Goal: Transaction & Acquisition: Purchase product/service

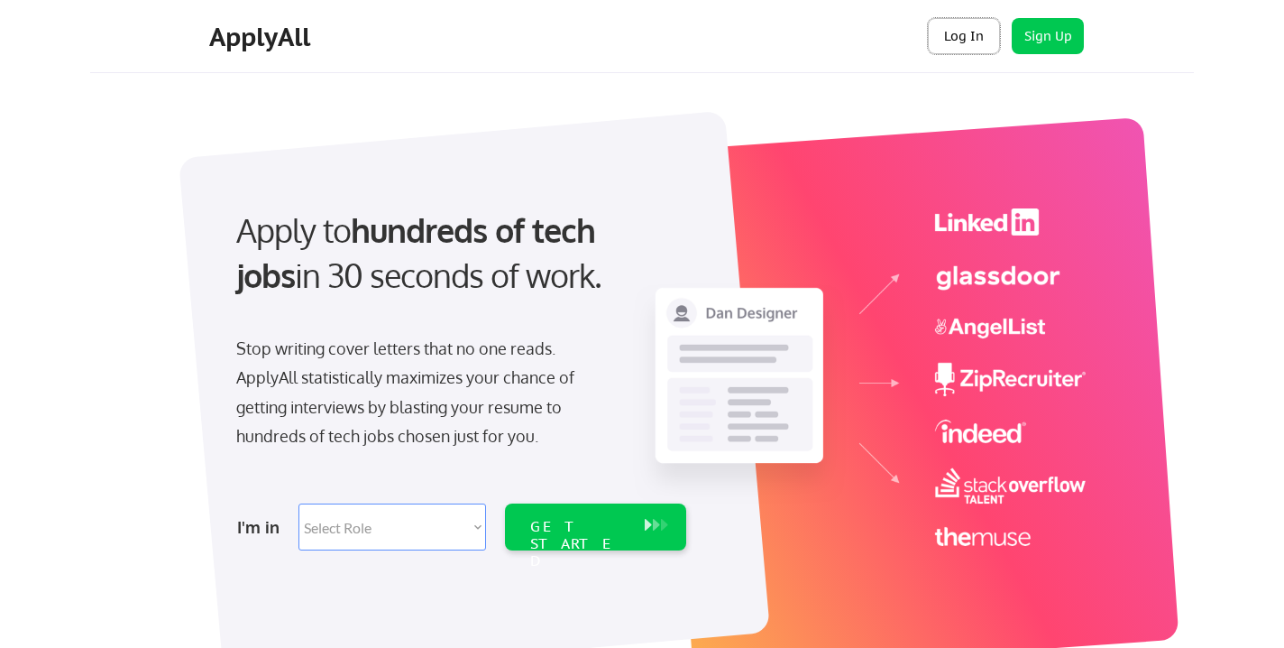
click at [960, 42] on button "Log In" at bounding box center [964, 36] width 72 height 36
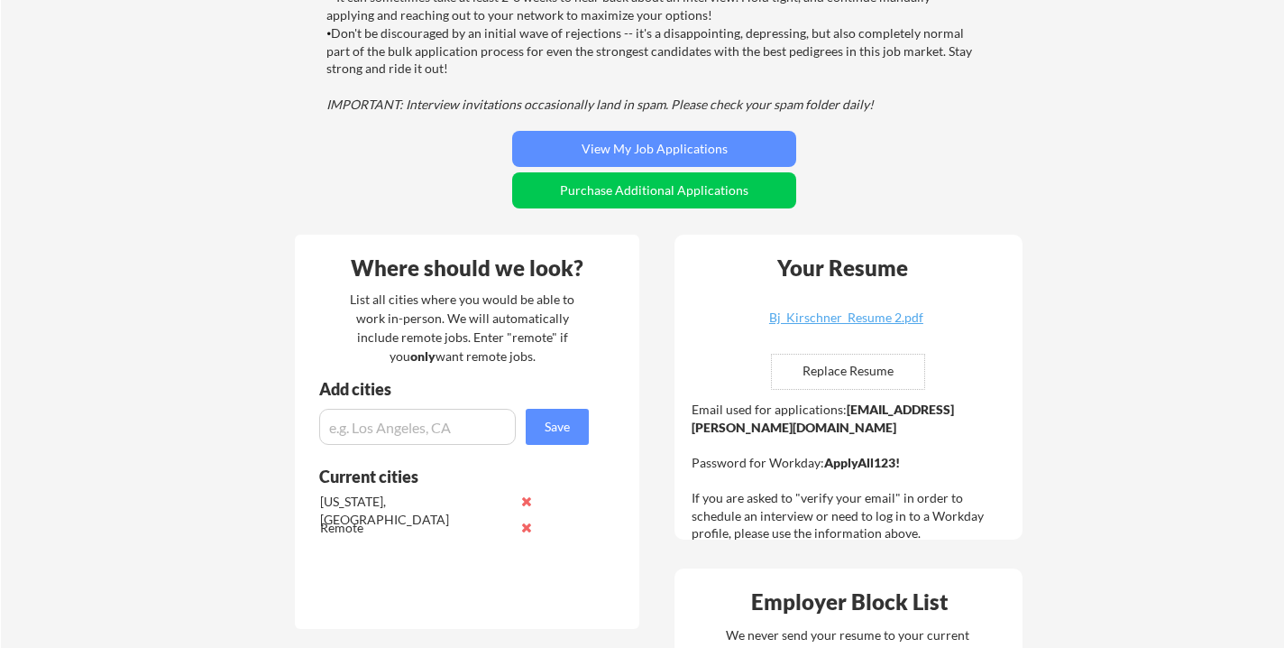
scroll to position [288, 0]
click at [858, 368] on input "file" at bounding box center [848, 371] width 152 height 34
type input "C:\fakepath\Bj_Kirschner_Resume 15.7c.docx"
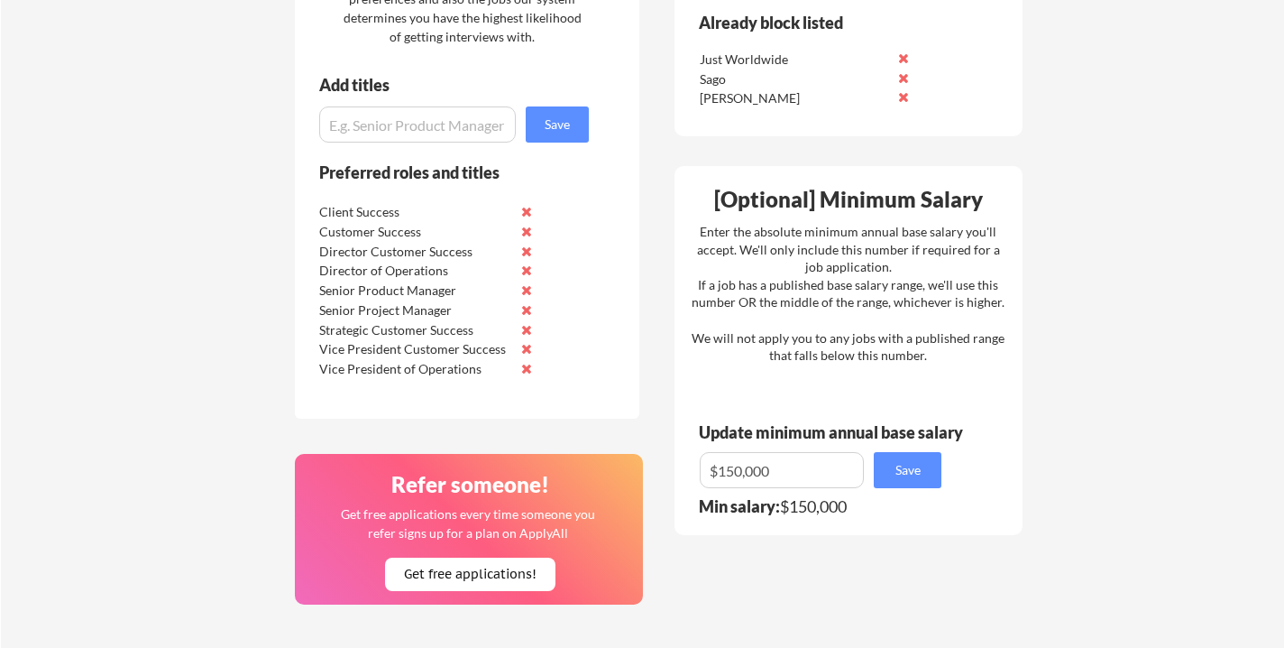
scroll to position [1093, 0]
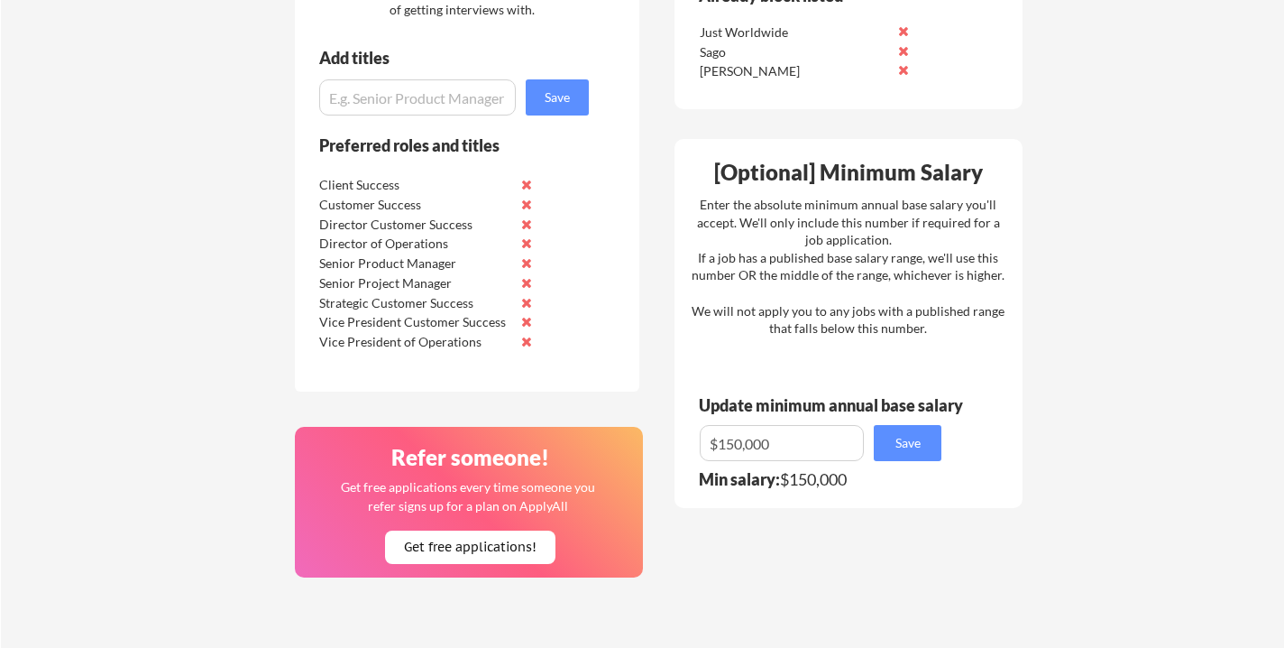
click at [742, 446] on input "input" at bounding box center [782, 443] width 164 height 36
type input "$125,000"
click at [900, 443] on button "Save" at bounding box center [908, 443] width 68 height 36
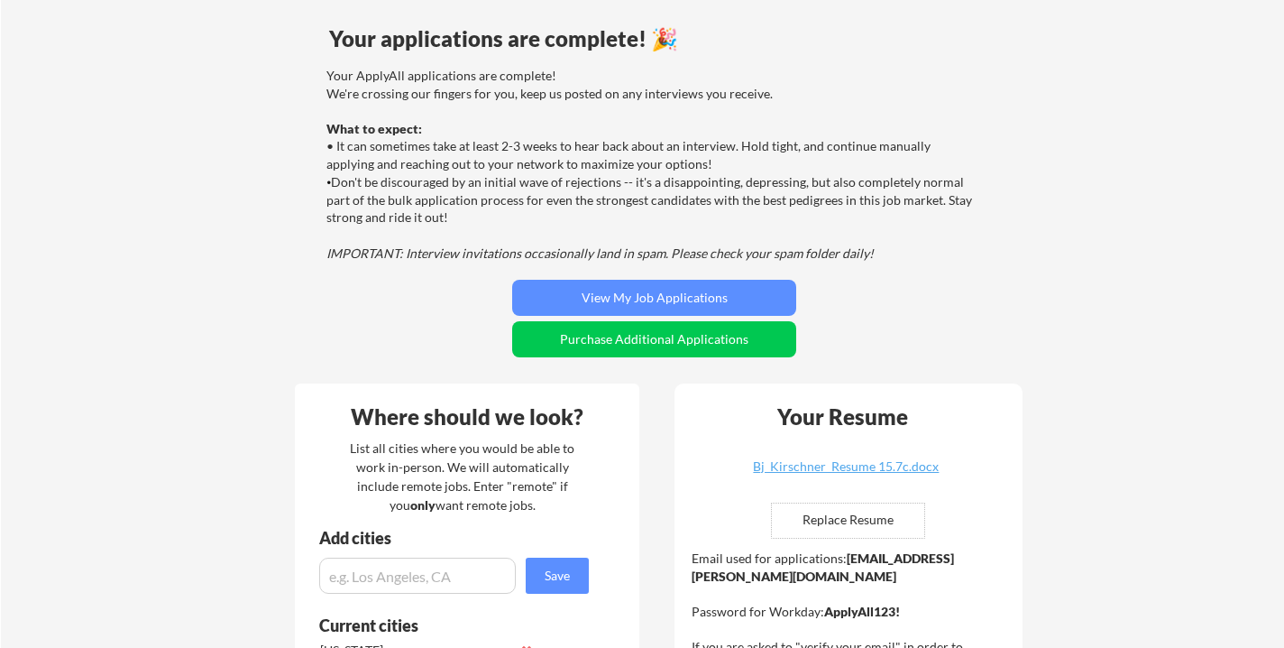
scroll to position [137, 0]
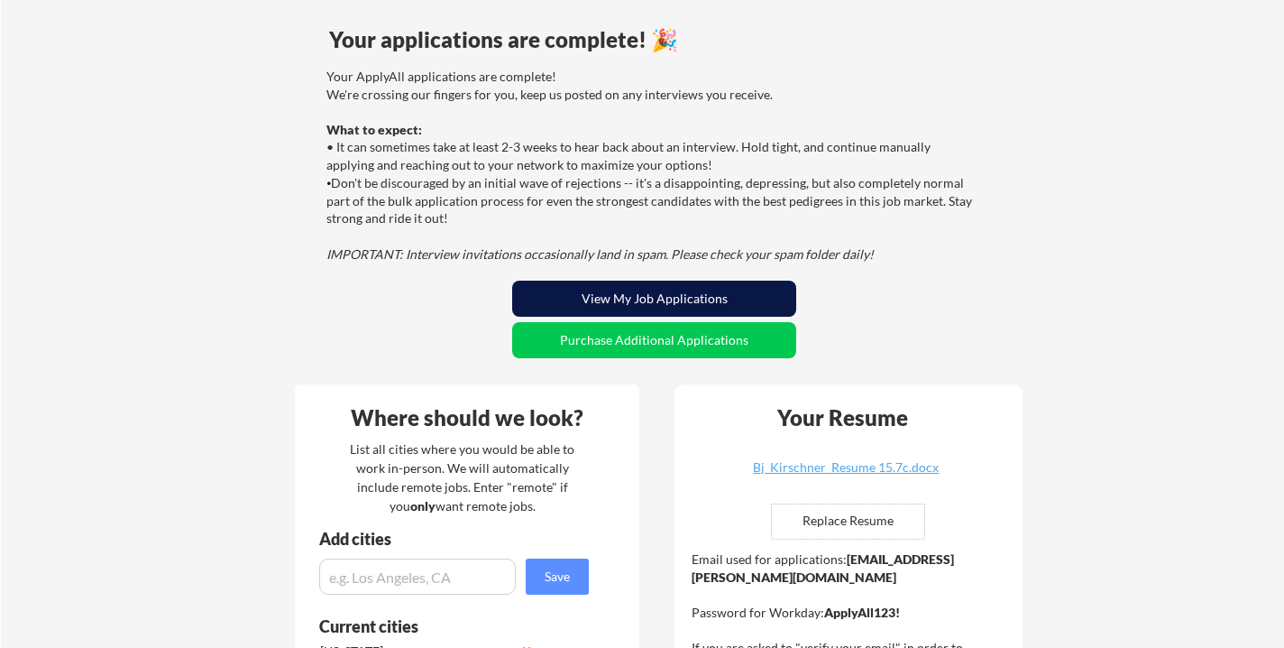
click at [595, 296] on button "View My Job Applications" at bounding box center [654, 298] width 284 height 36
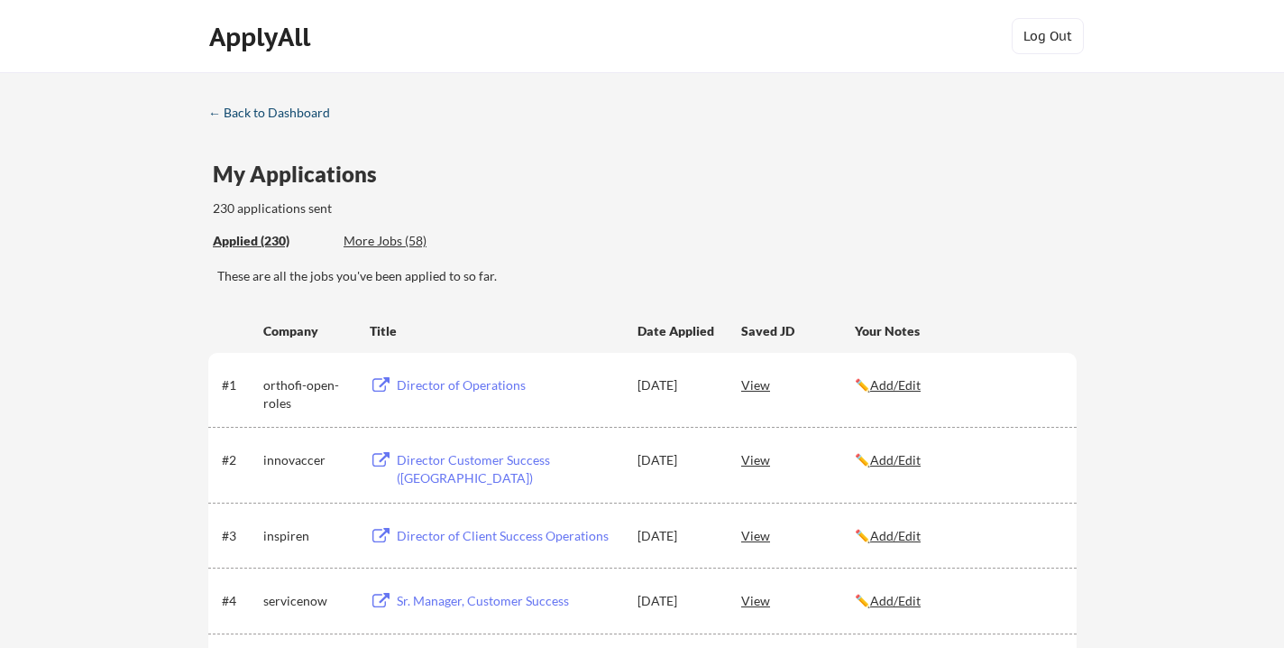
click at [242, 112] on div "← Back to Dashboard" at bounding box center [275, 112] width 135 height 13
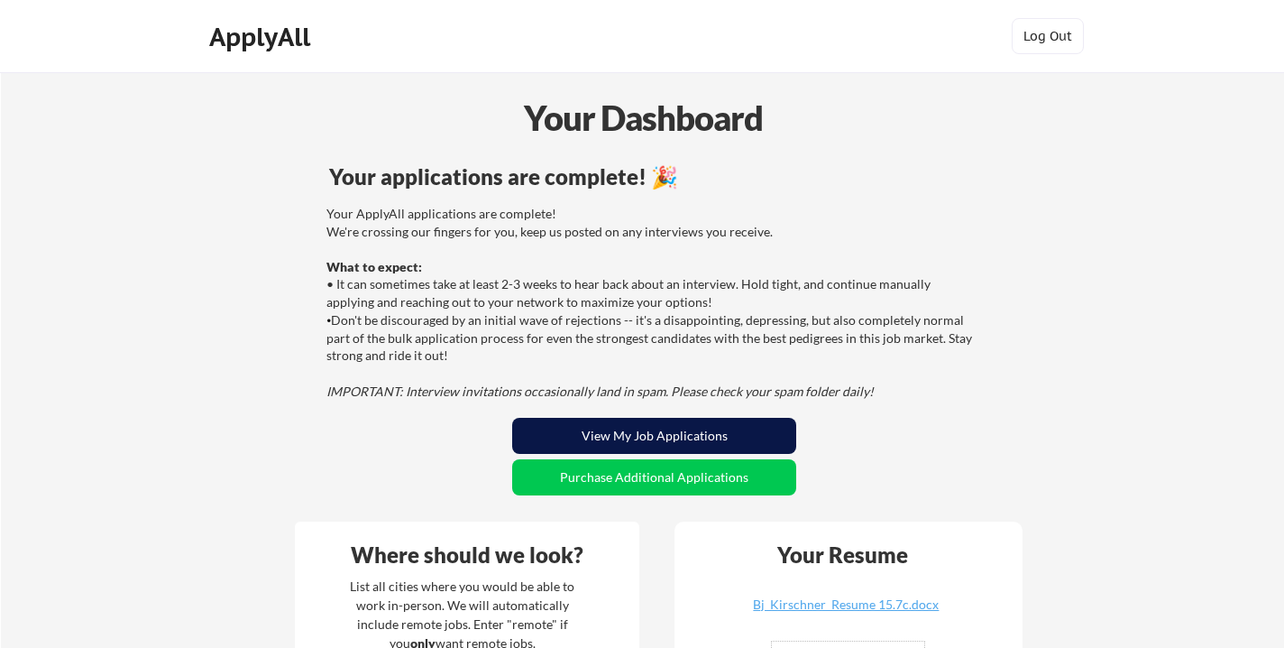
scroll to position [11, 0]
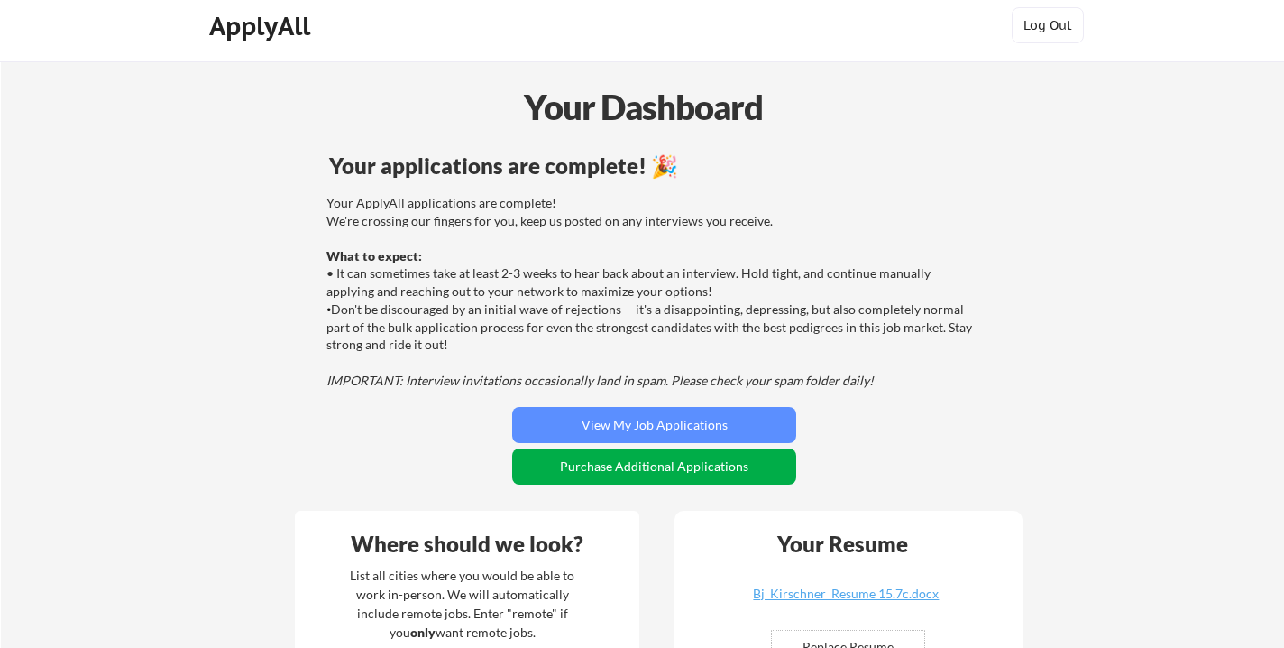
click at [565, 465] on button "Purchase Additional Applications" at bounding box center [654, 466] width 284 height 36
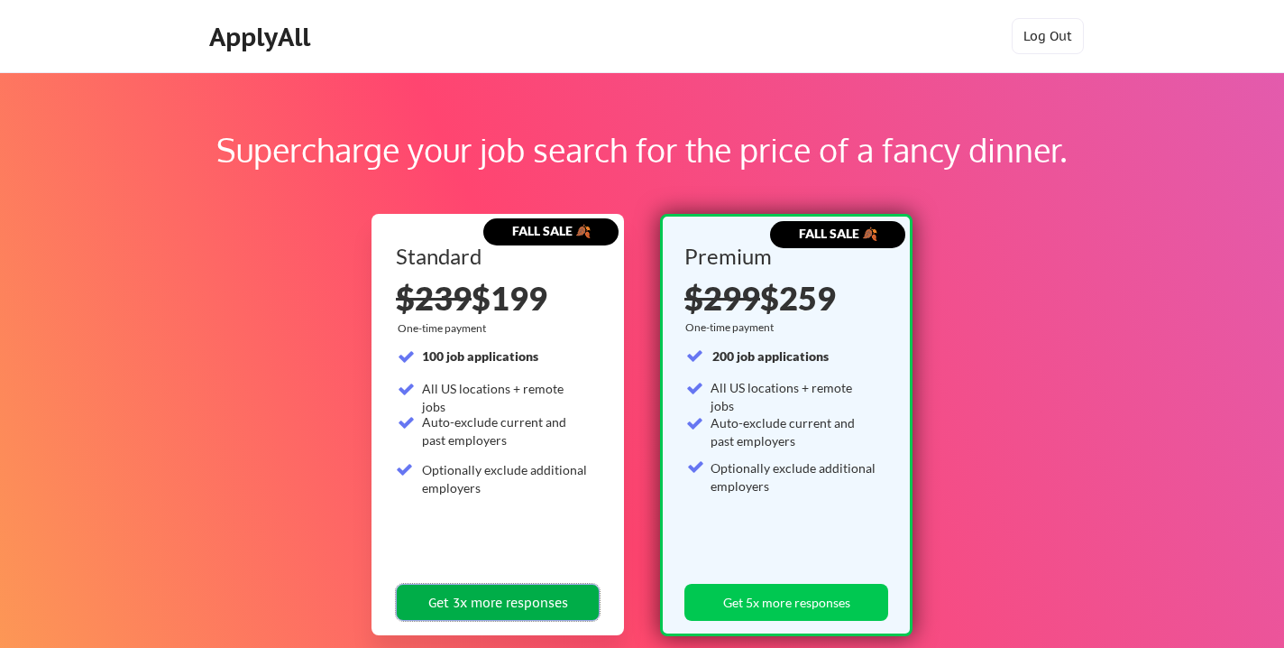
click at [470, 604] on button "Get 3x more responses" at bounding box center [498, 601] width 204 height 37
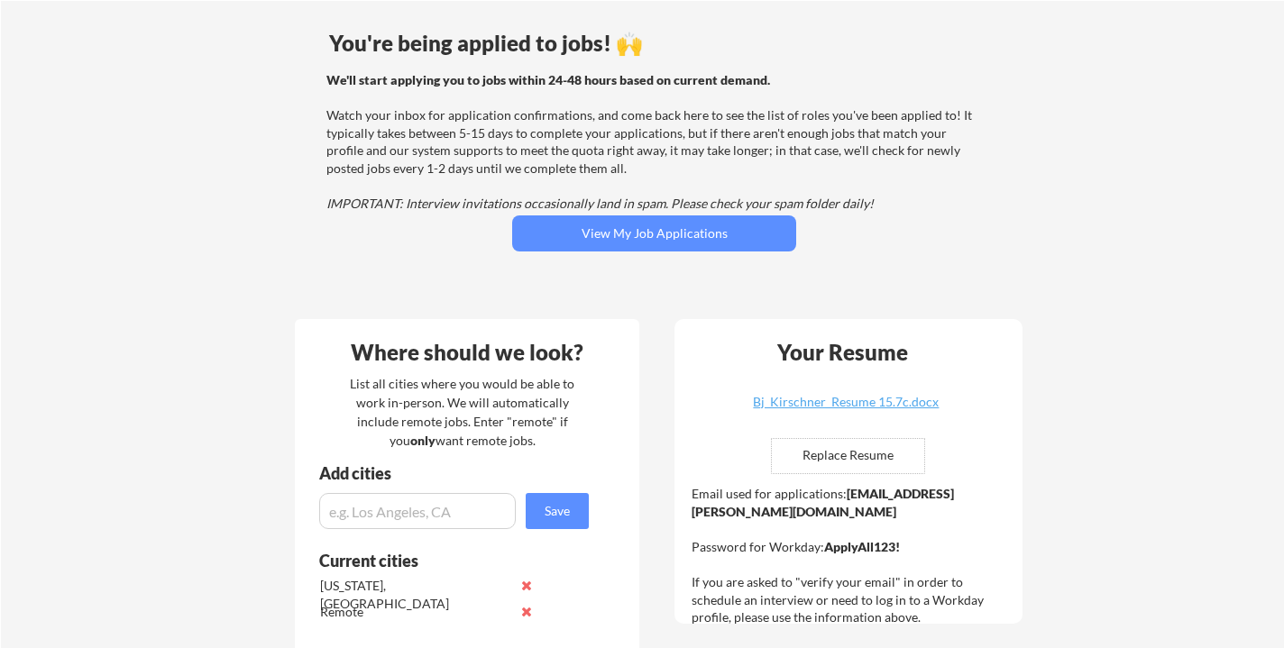
scroll to position [136, 0]
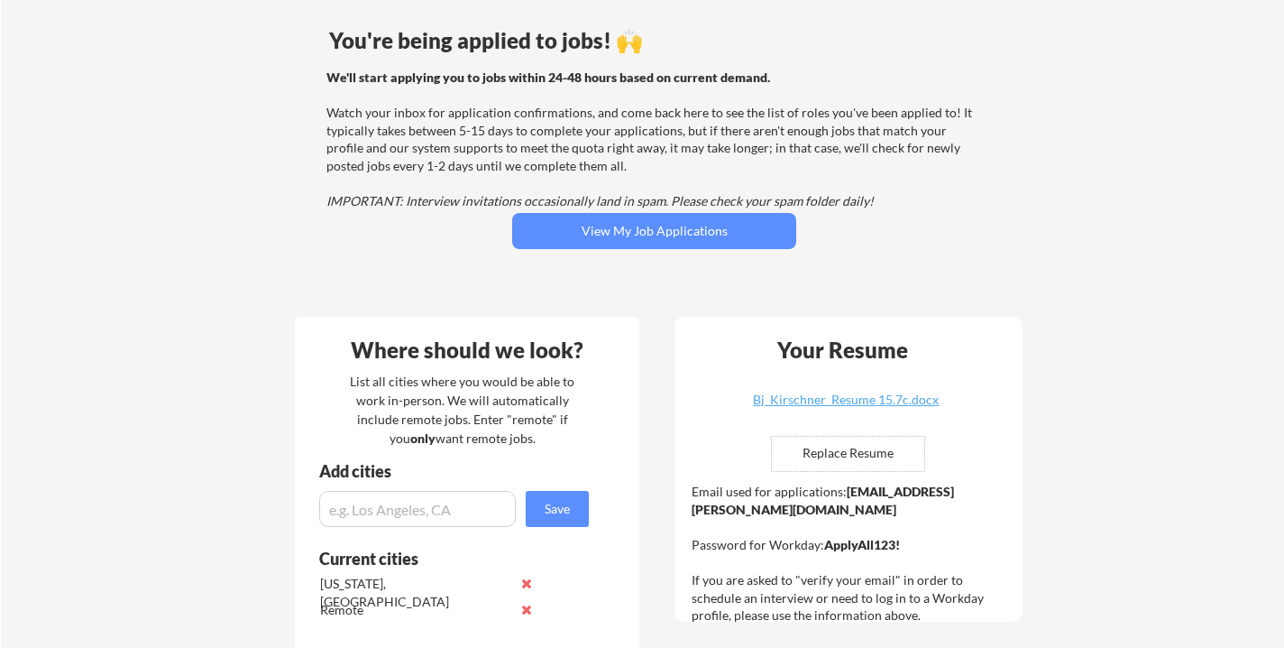
click at [505, 600] on div "Remote" at bounding box center [430, 611] width 227 height 26
